Goal: Find specific page/section: Find specific page/section

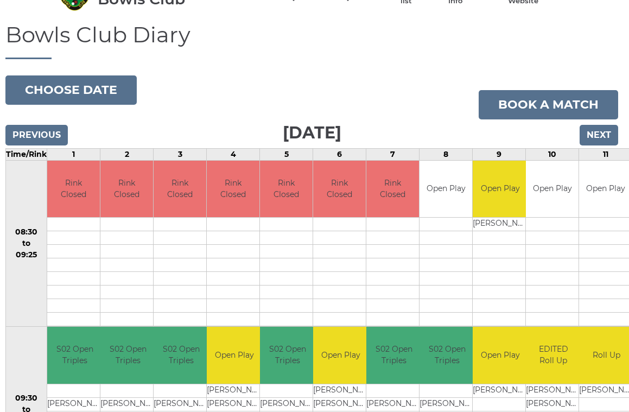
scroll to position [60, 3]
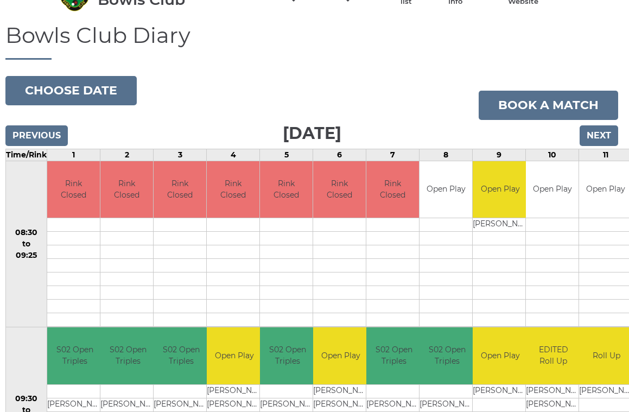
click at [91, 89] on button "Choose date" at bounding box center [70, 90] width 131 height 29
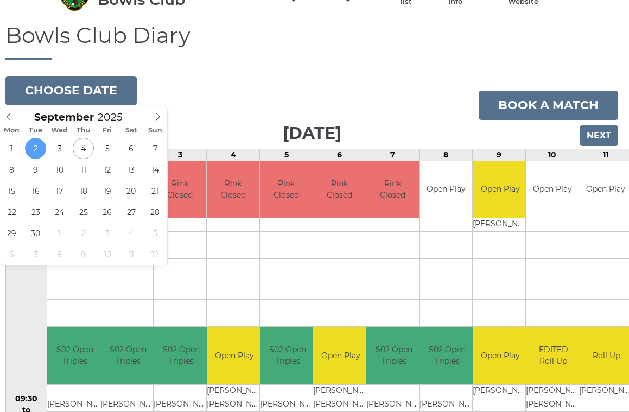
type input "2025-09-04"
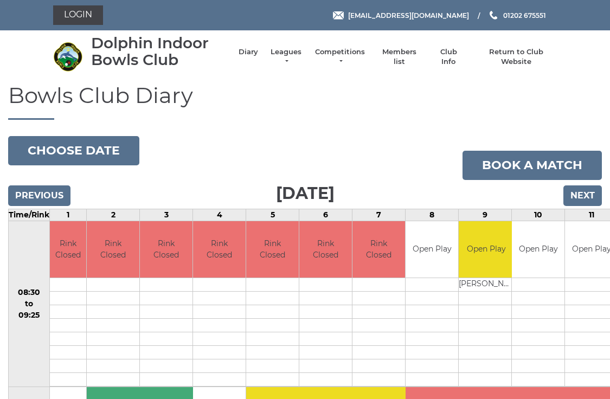
click at [86, 152] on button "Choose date" at bounding box center [73, 150] width 131 height 29
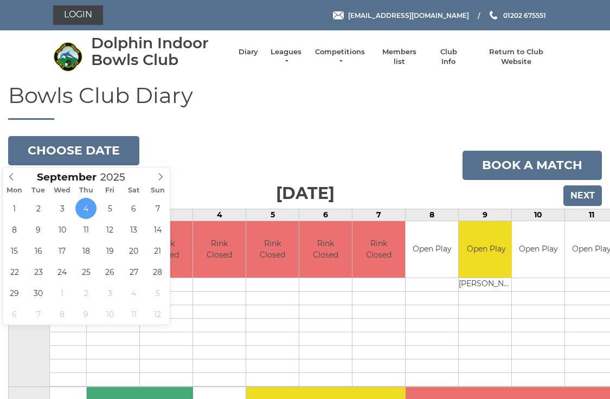
type input "2025-09-02"
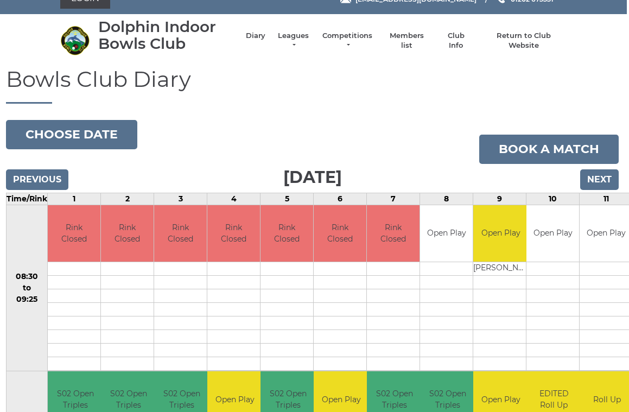
scroll to position [0, 2]
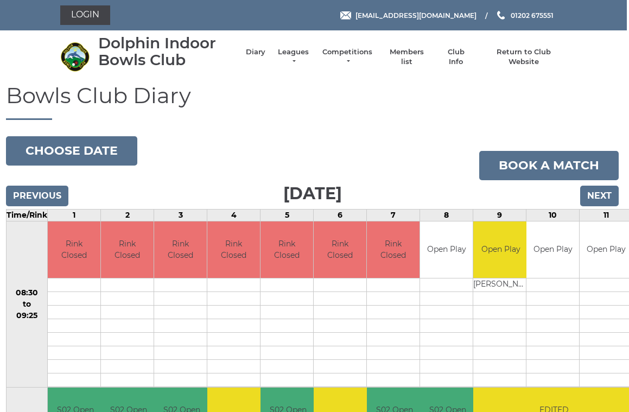
click at [77, 151] on button "Choose date" at bounding box center [71, 150] width 131 height 29
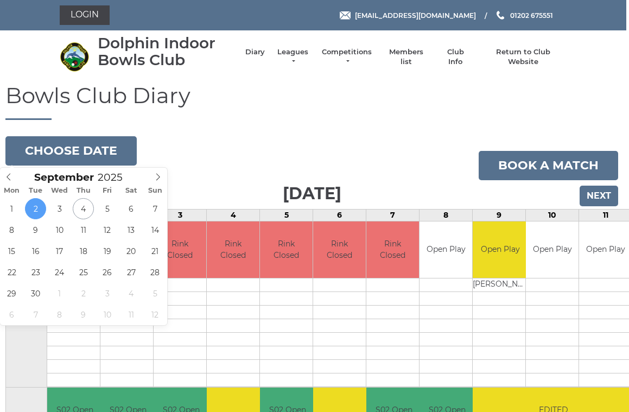
click at [74, 149] on button "Choose date" at bounding box center [70, 150] width 131 height 29
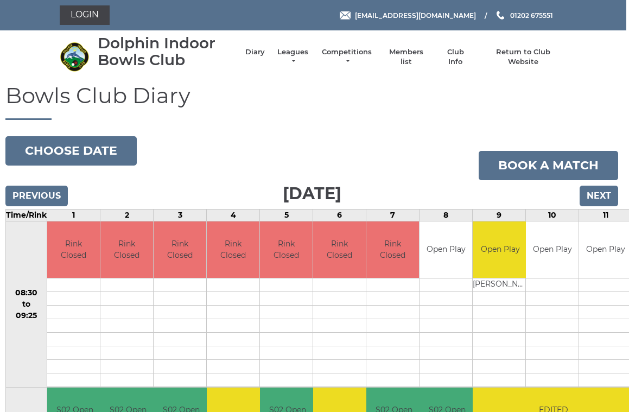
click at [85, 144] on button "Choose date" at bounding box center [70, 150] width 131 height 29
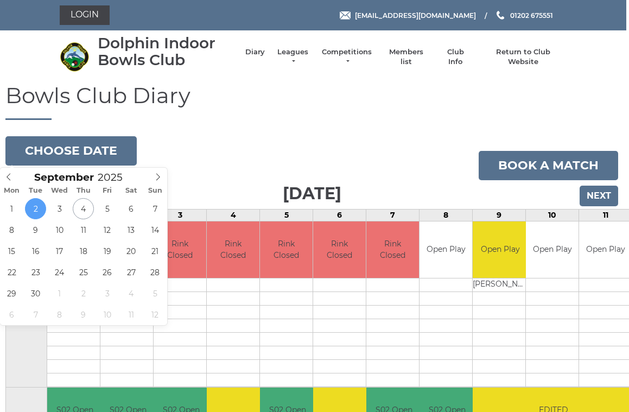
click at [7, 176] on icon at bounding box center [9, 177] width 8 height 8
type input "2025-08-26"
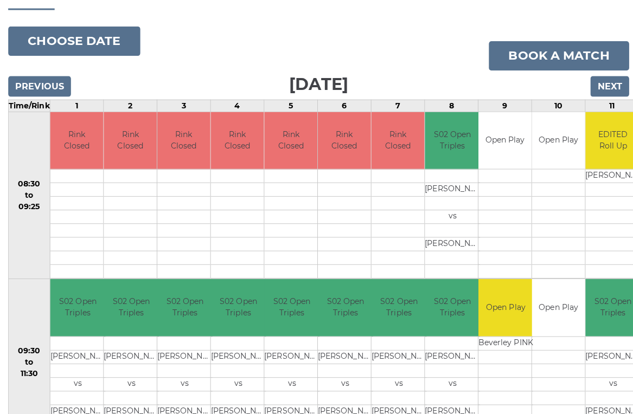
scroll to position [81, 0]
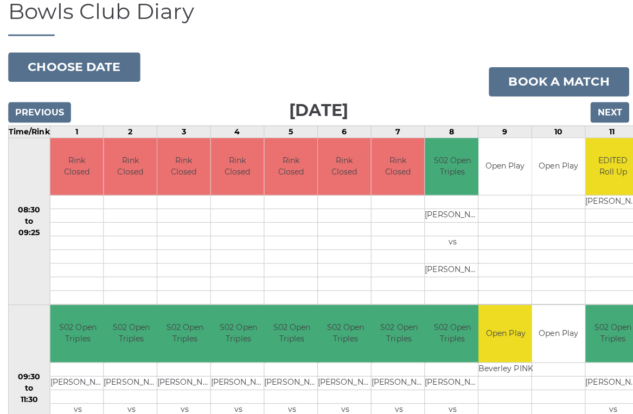
click at [609, 115] on input "Next" at bounding box center [605, 114] width 39 height 21
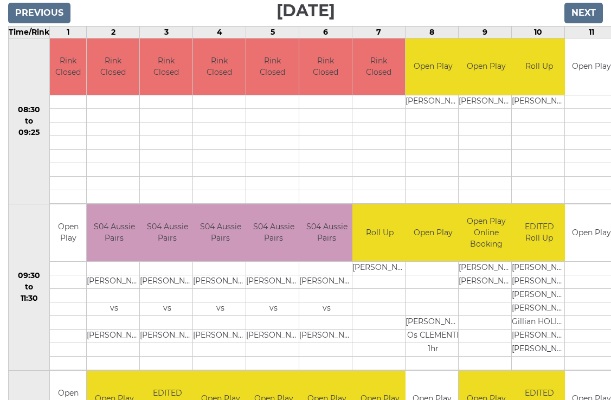
scroll to position [184, 0]
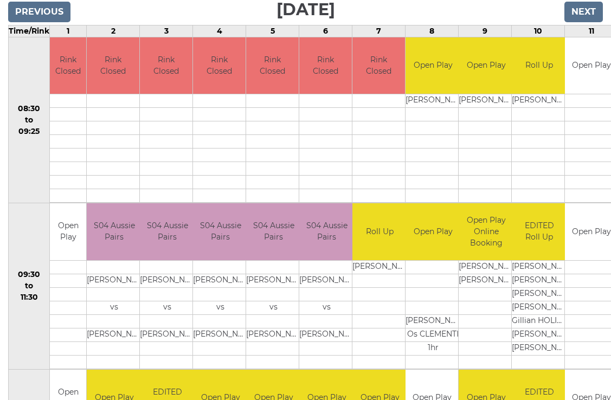
click at [585, 13] on input "Next" at bounding box center [584, 12] width 39 height 21
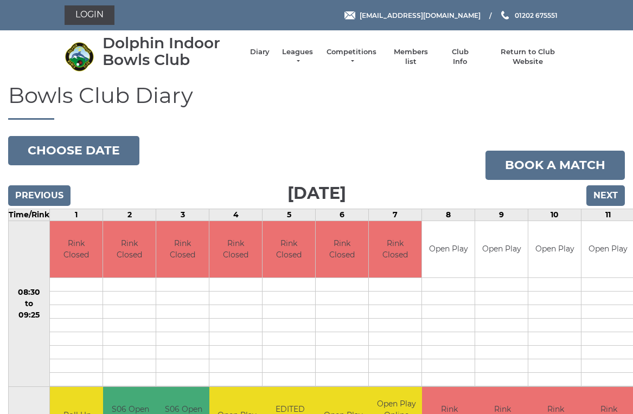
click at [75, 144] on button "Choose date" at bounding box center [73, 150] width 131 height 29
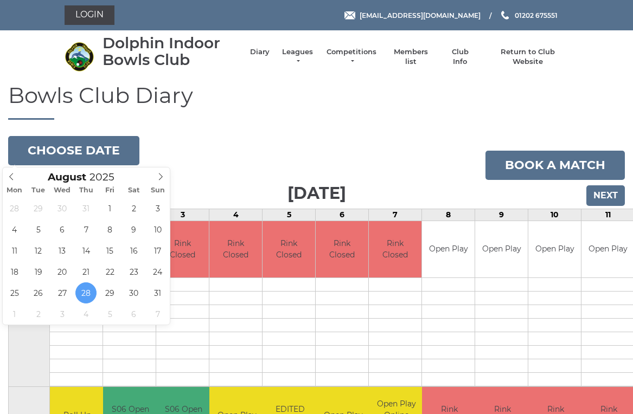
type input "[DATE]"
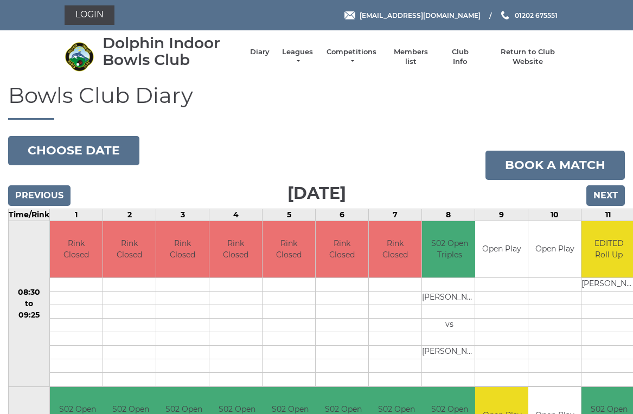
click at [92, 149] on button "Choose date" at bounding box center [73, 150] width 131 height 29
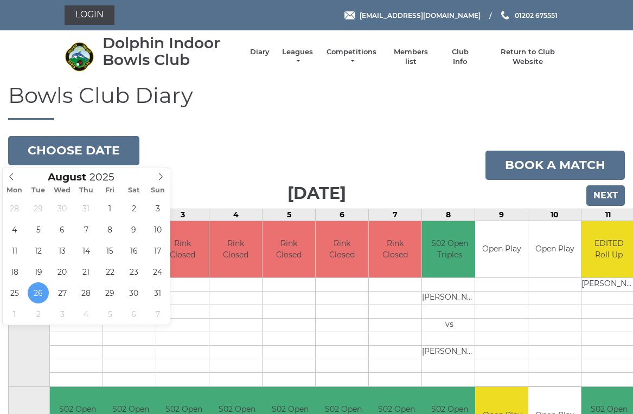
click at [162, 175] on icon at bounding box center [161, 177] width 8 height 8
click at [86, 148] on button "Choose date" at bounding box center [73, 150] width 131 height 29
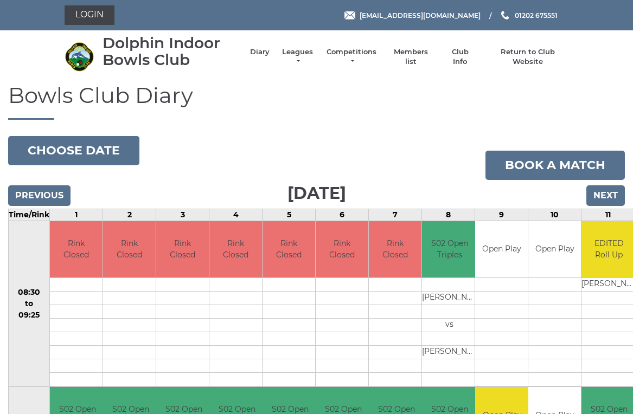
click at [85, 150] on button "Choose date" at bounding box center [73, 150] width 131 height 29
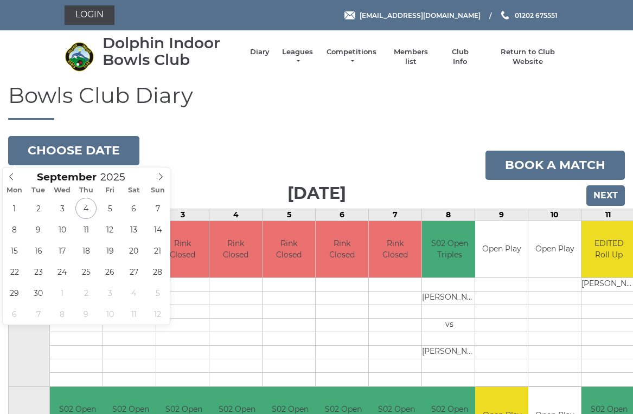
click at [10, 179] on icon at bounding box center [12, 177] width 8 height 8
type input "2025-08-29"
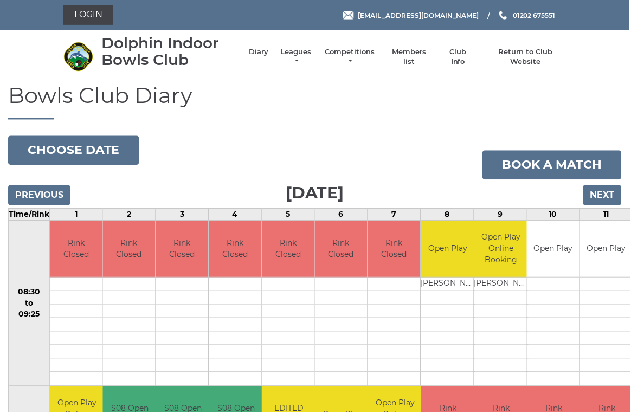
click at [84, 10] on link "Login" at bounding box center [88, 15] width 50 height 20
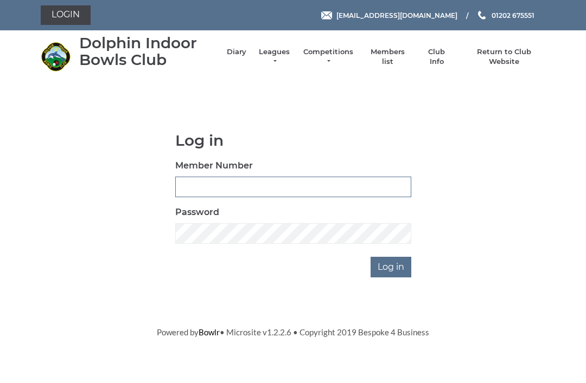
click at [182, 187] on input "Member Number" at bounding box center [293, 187] width 236 height 21
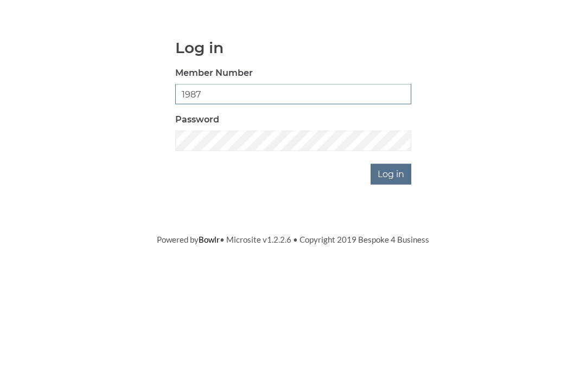
type input "1987"
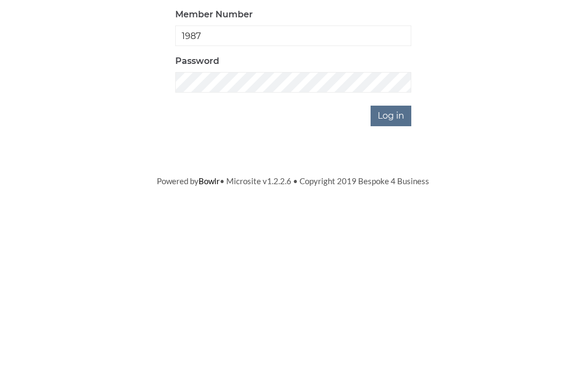
click at [395, 257] on input "Log in" at bounding box center [390, 267] width 41 height 21
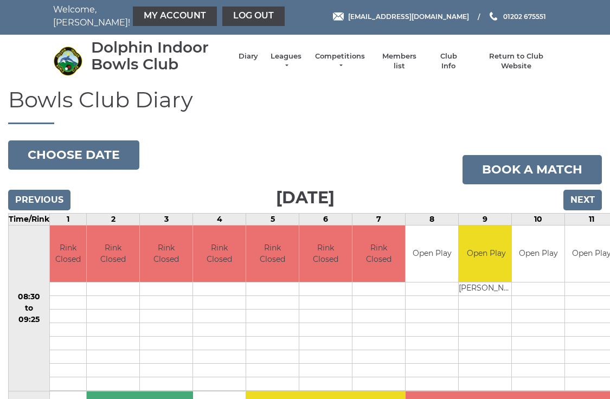
scroll to position [2, 0]
click at [403, 63] on link "Members list" at bounding box center [399, 62] width 45 height 20
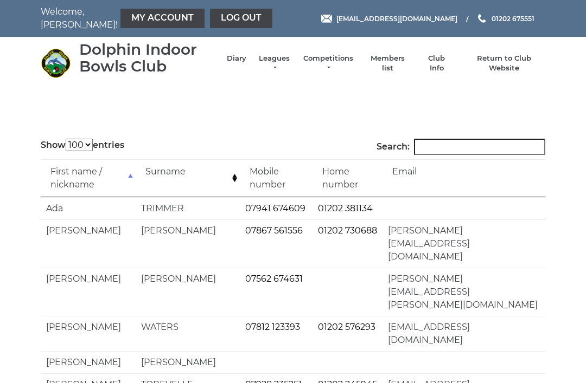
select select "100"
click at [443, 153] on input "Search:" at bounding box center [479, 147] width 131 height 16
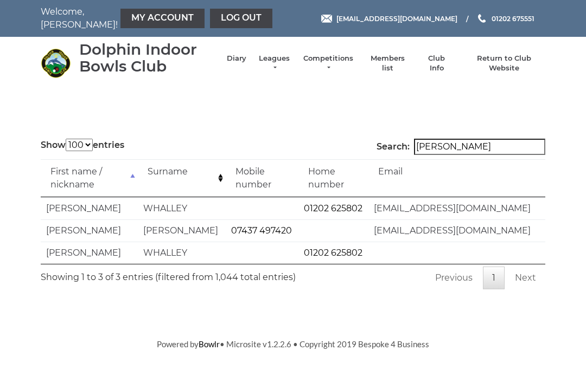
type input "[PERSON_NAME]"
click at [440, 67] on link "Club Info" at bounding box center [436, 64] width 31 height 20
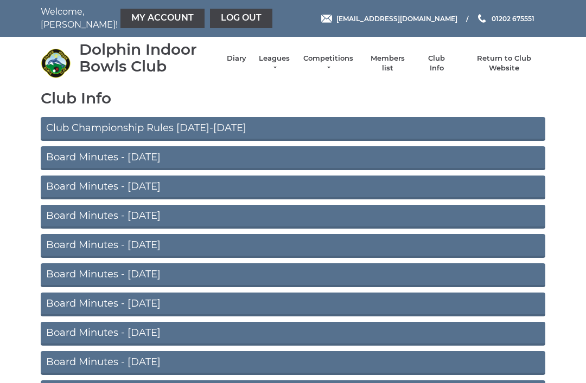
click at [156, 161] on link "Board Minutes - [DATE]" at bounding box center [293, 158] width 504 height 24
click at [214, 14] on link "Log out" at bounding box center [241, 19] width 62 height 20
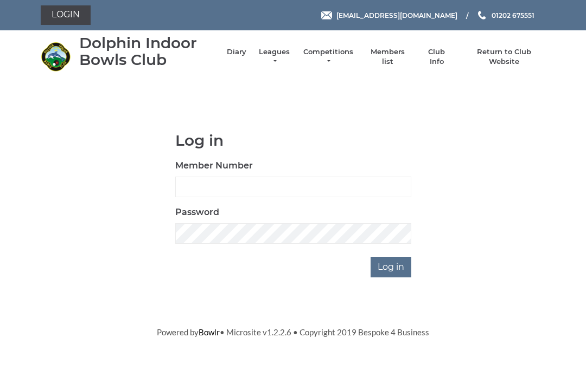
click at [246, 57] on link "Diary" at bounding box center [237, 52] width 20 height 10
